Goal: Task Accomplishment & Management: Use online tool/utility

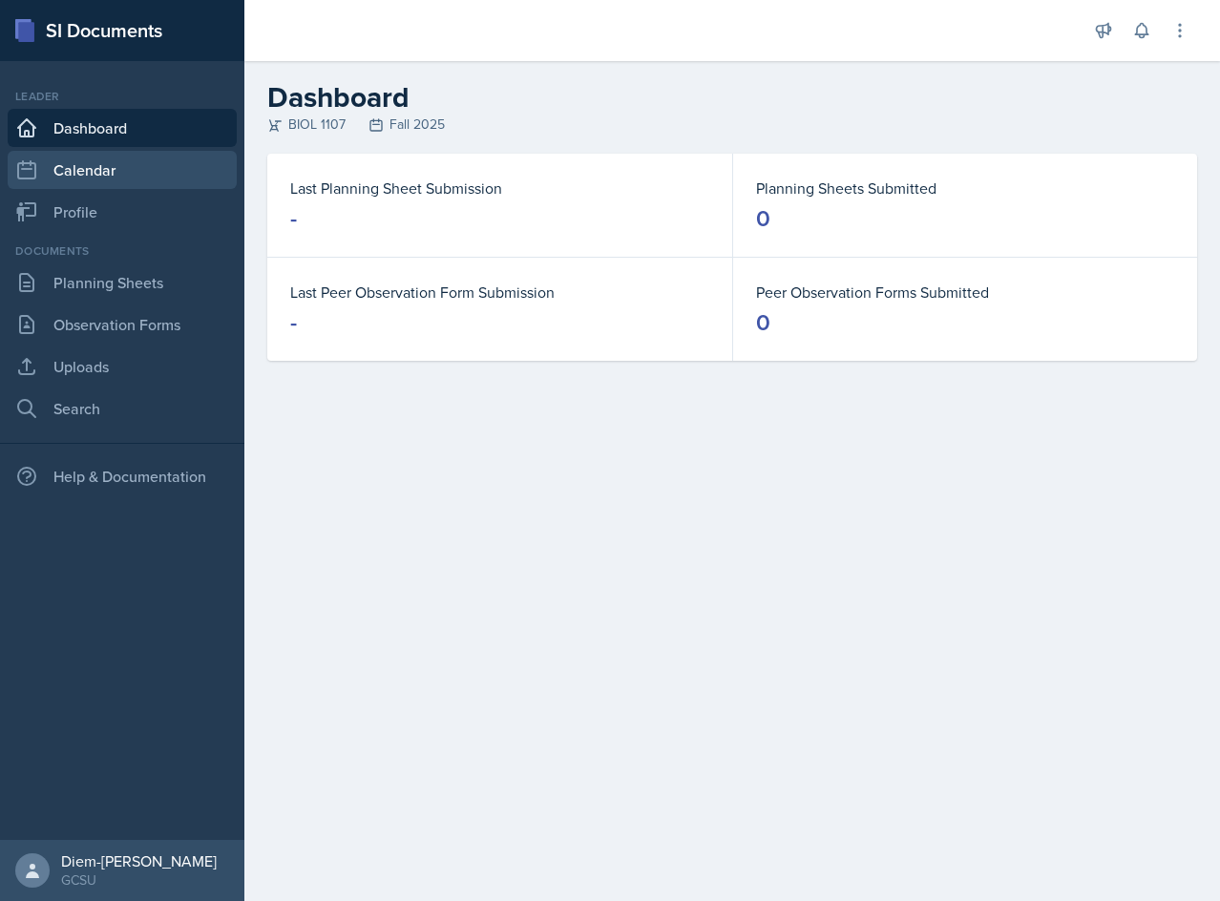
click at [72, 169] on link "Calendar" at bounding box center [122, 170] width 229 height 38
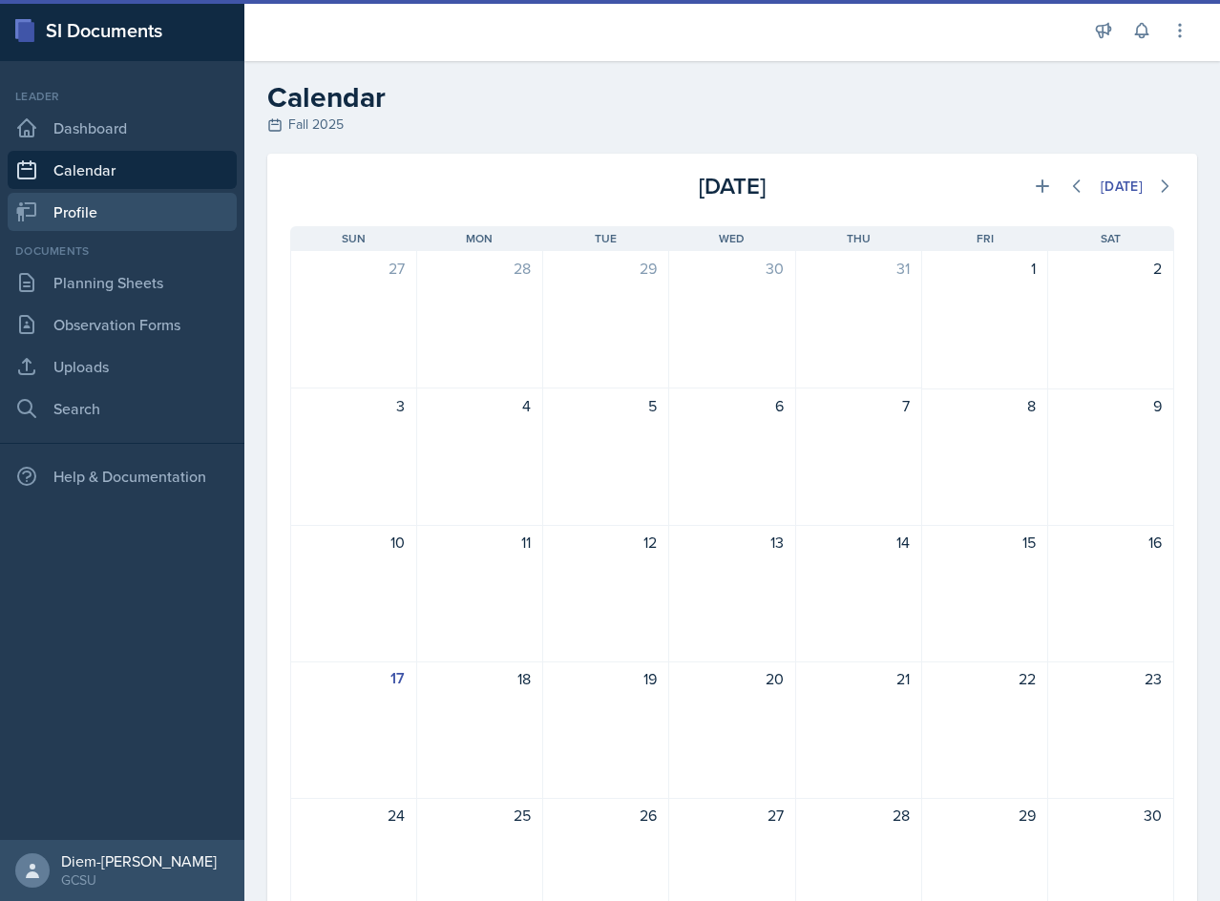
click at [81, 205] on link "Profile" at bounding box center [122, 212] width 229 height 38
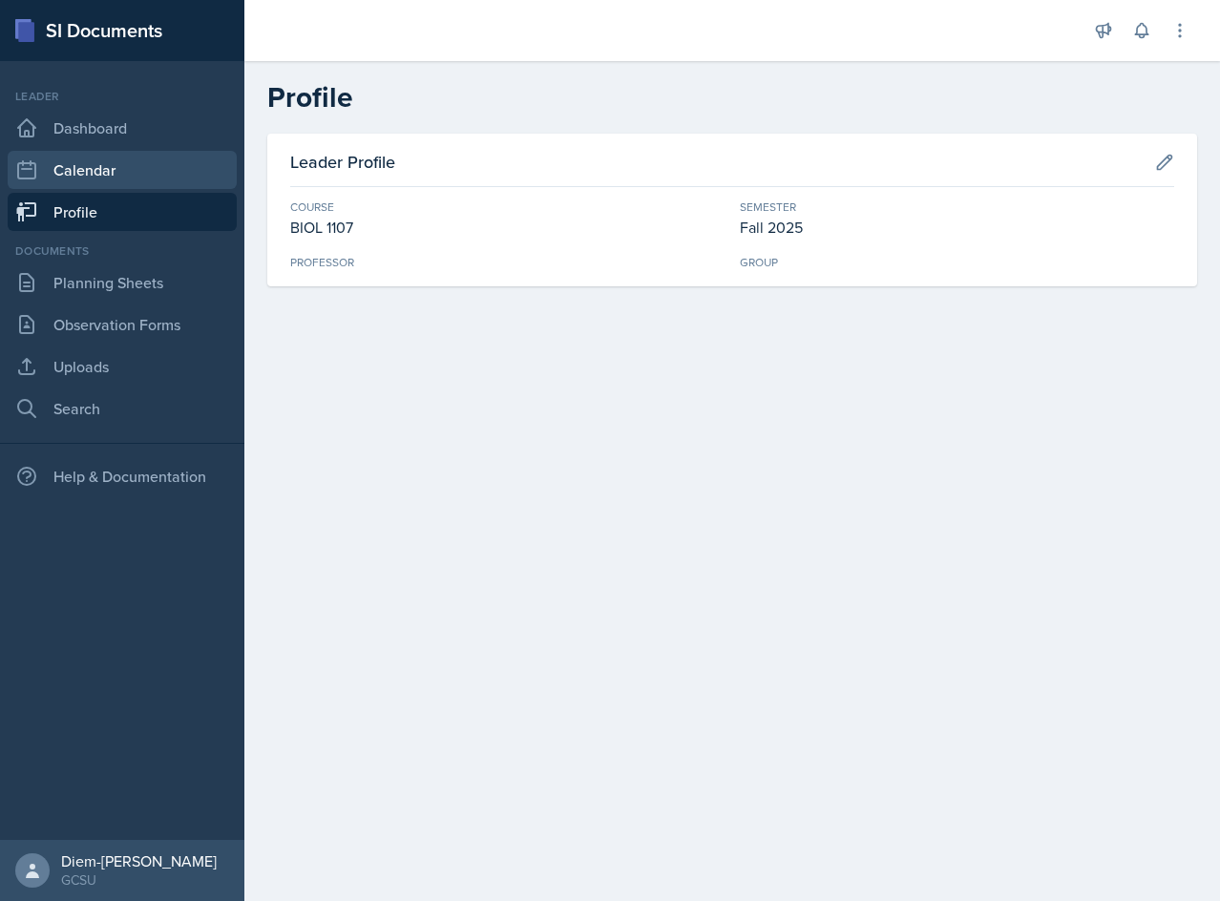
click at [89, 166] on link "Calendar" at bounding box center [122, 170] width 229 height 38
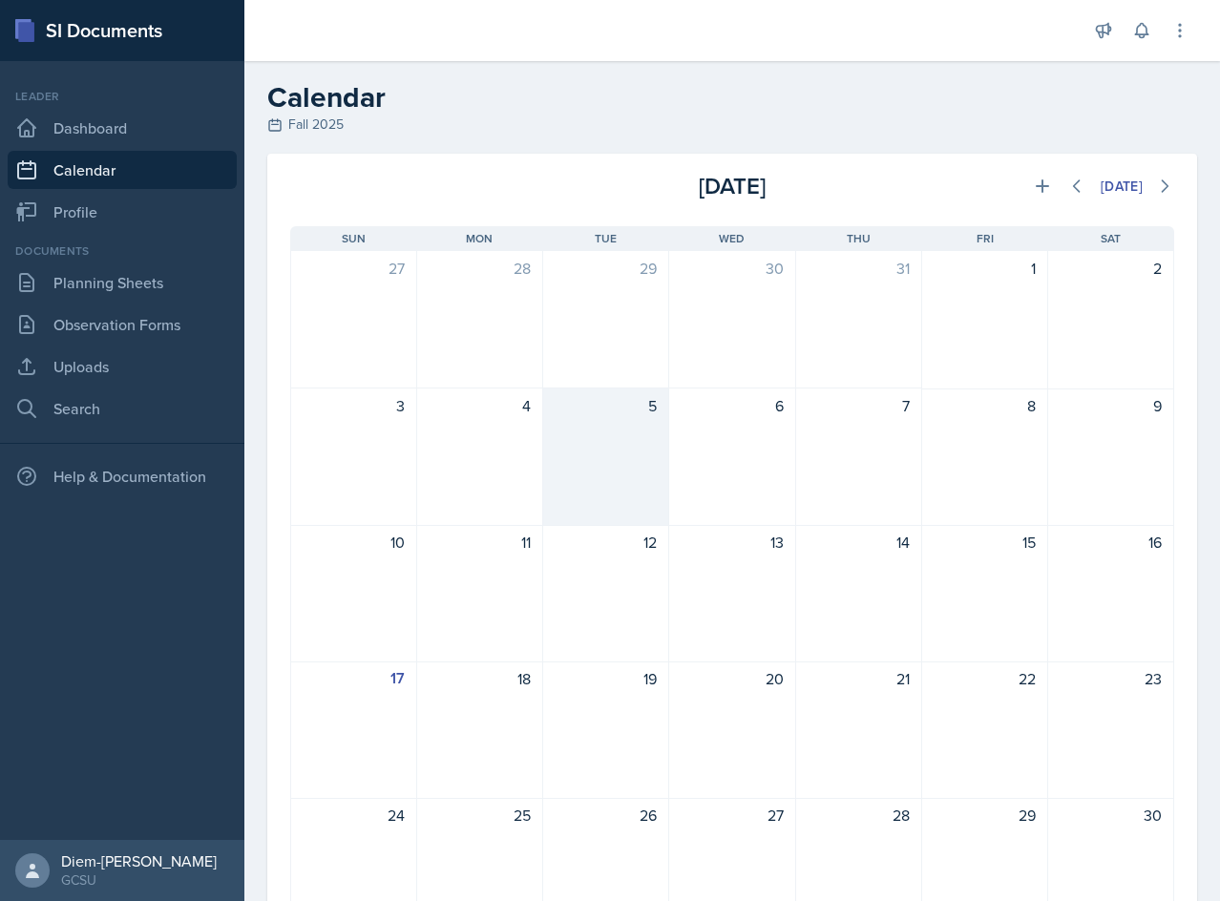
click at [582, 431] on div "5" at bounding box center [606, 456] width 126 height 137
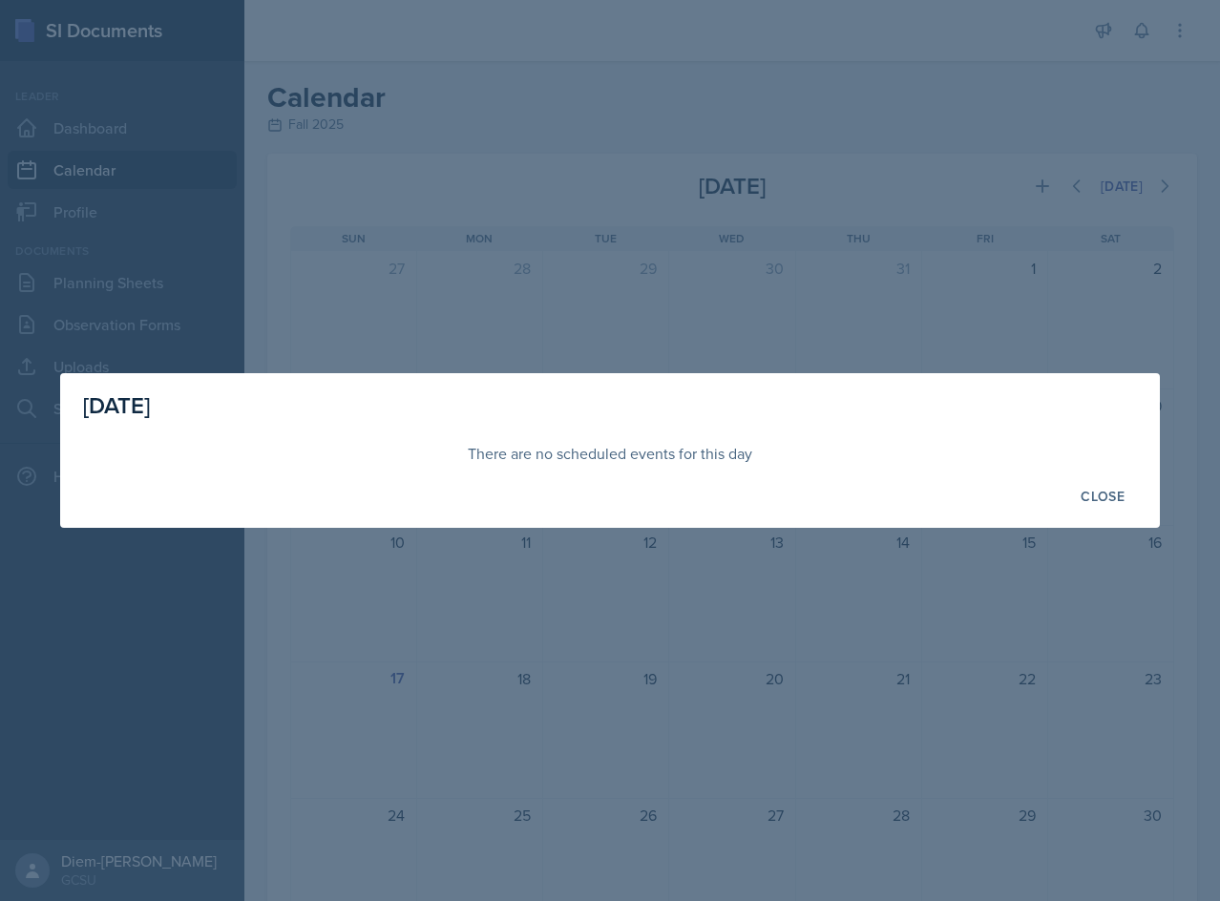
click at [1124, 334] on div at bounding box center [610, 450] width 1220 height 901
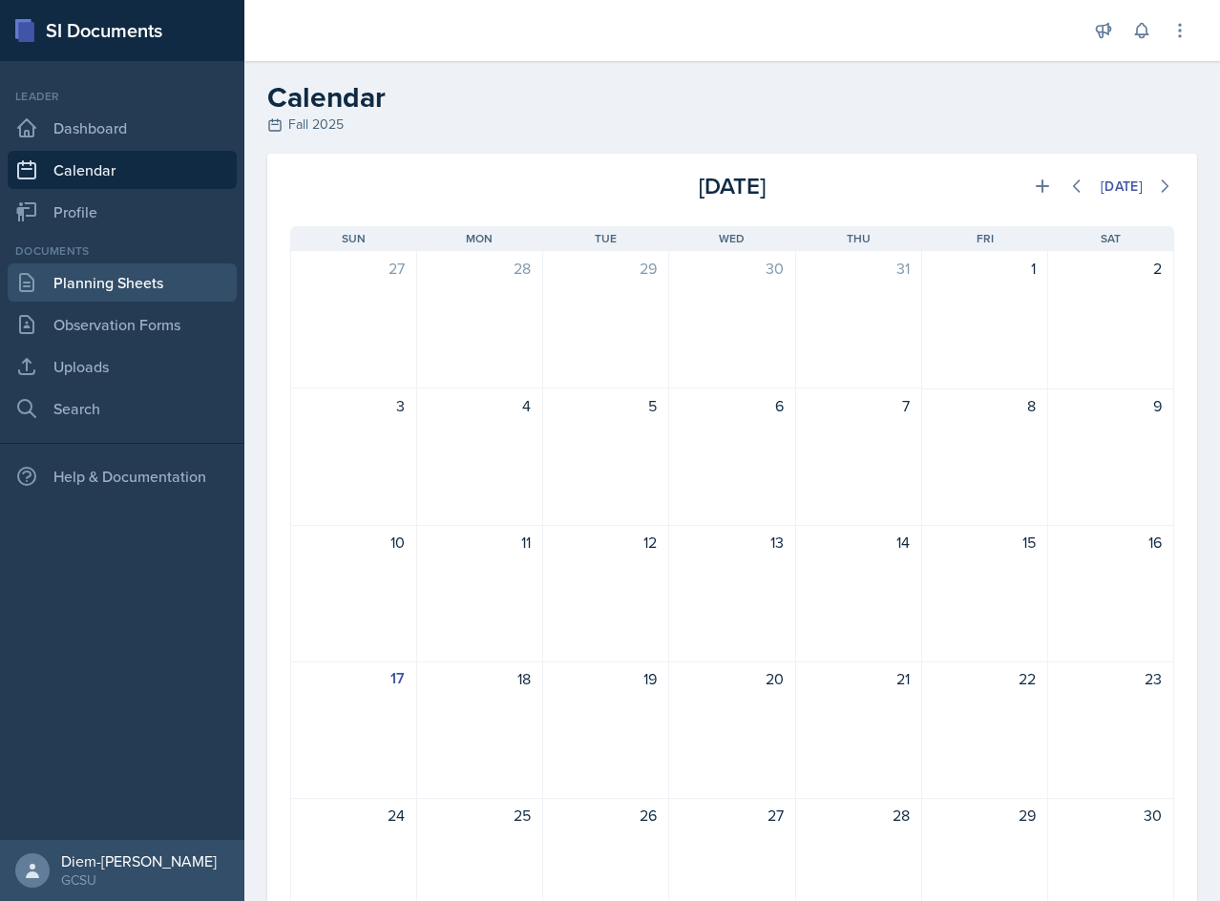
click at [96, 284] on link "Planning Sheets" at bounding box center [122, 282] width 229 height 38
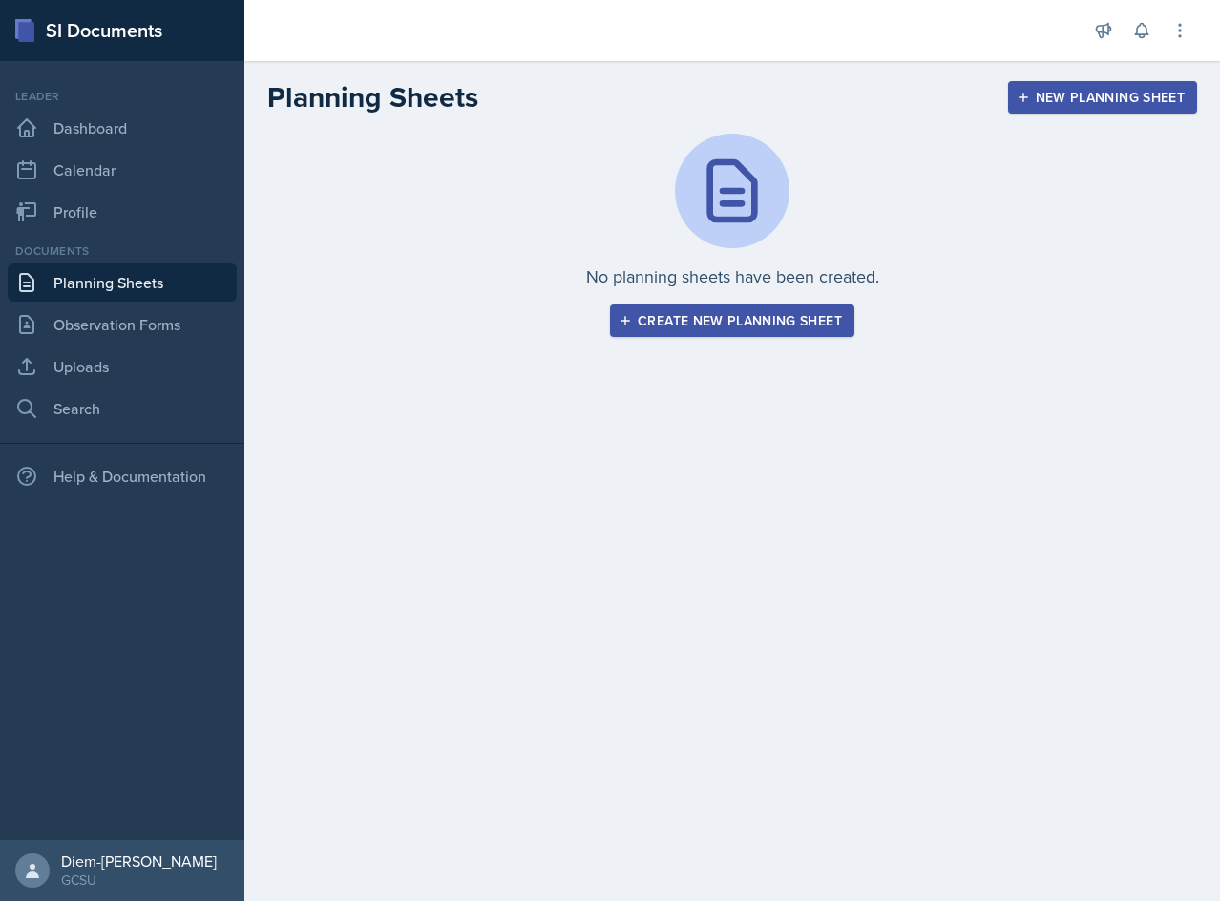
click at [1064, 105] on div "New Planning Sheet" at bounding box center [1102, 97] width 164 height 15
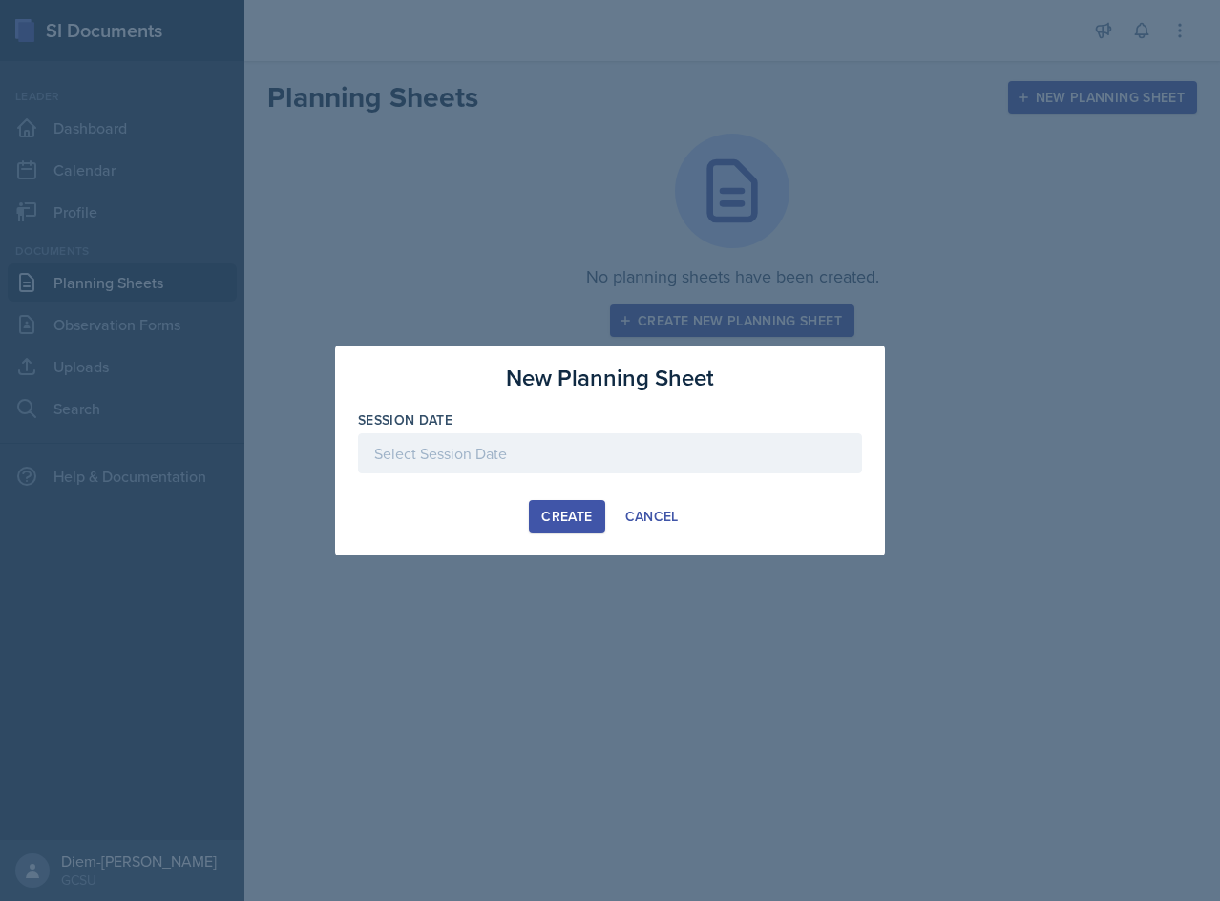
click at [628, 429] on div "Session Date" at bounding box center [610, 451] width 504 height 82
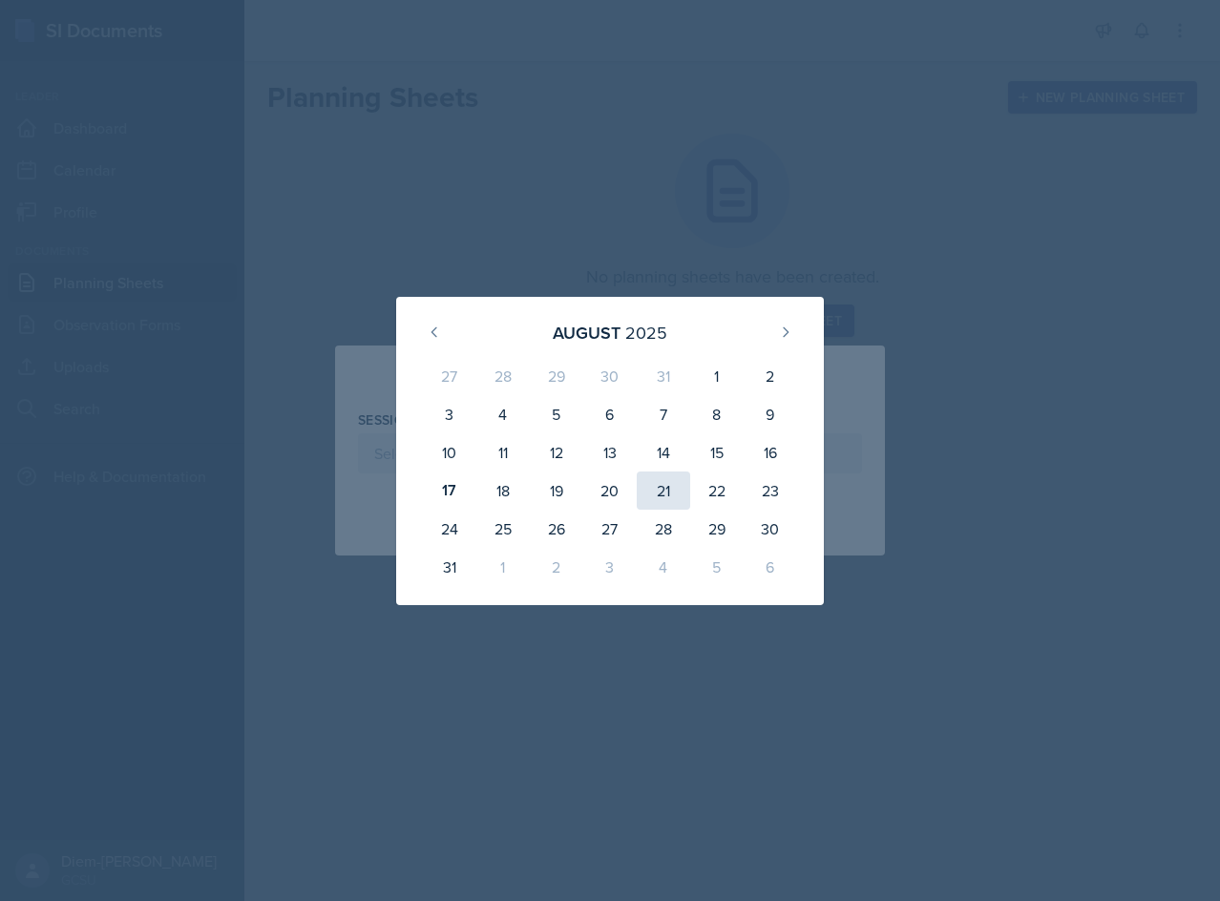
click at [658, 496] on div "21" at bounding box center [663, 490] width 53 height 38
type input "[DATE]"
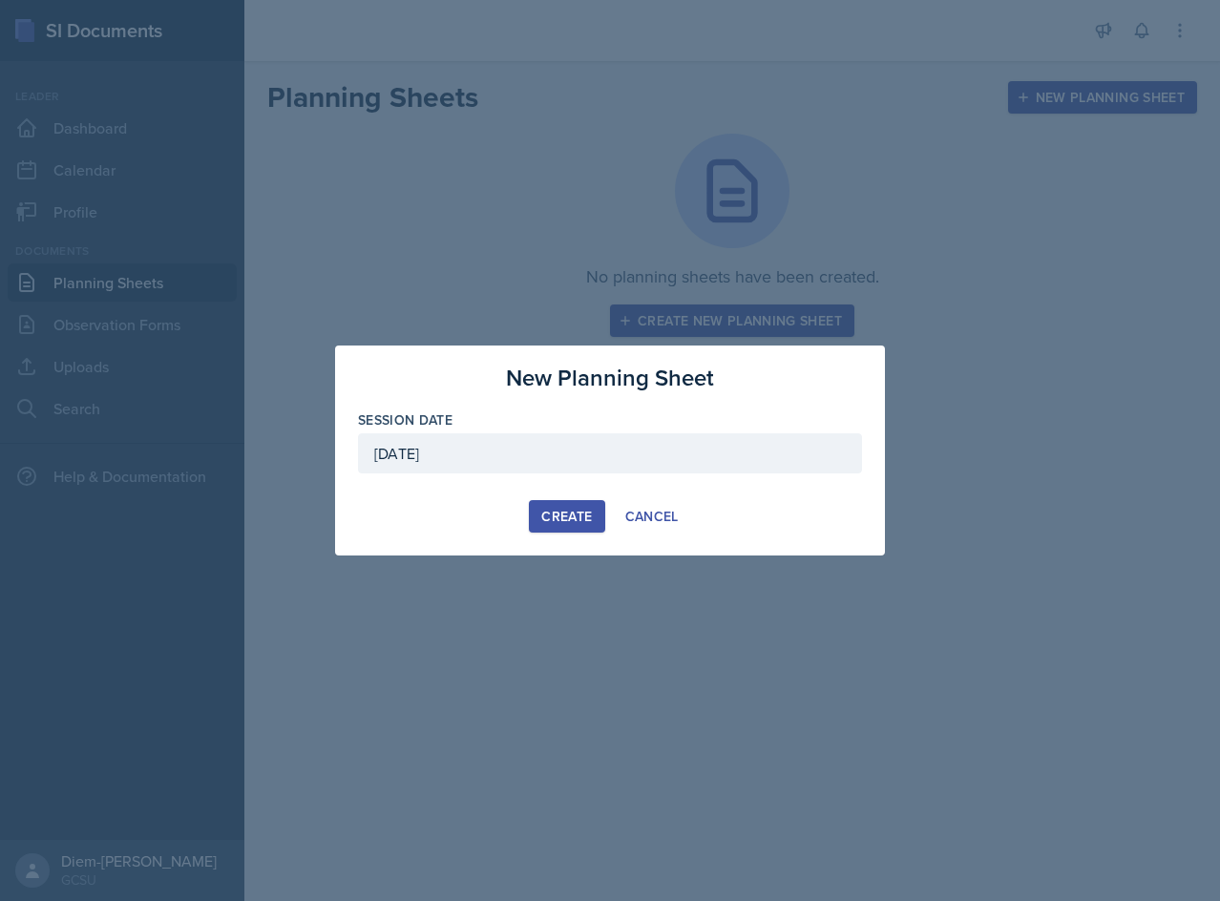
click at [548, 516] on div "Create" at bounding box center [566, 516] width 51 height 15
